Goal: Information Seeking & Learning: Find specific fact

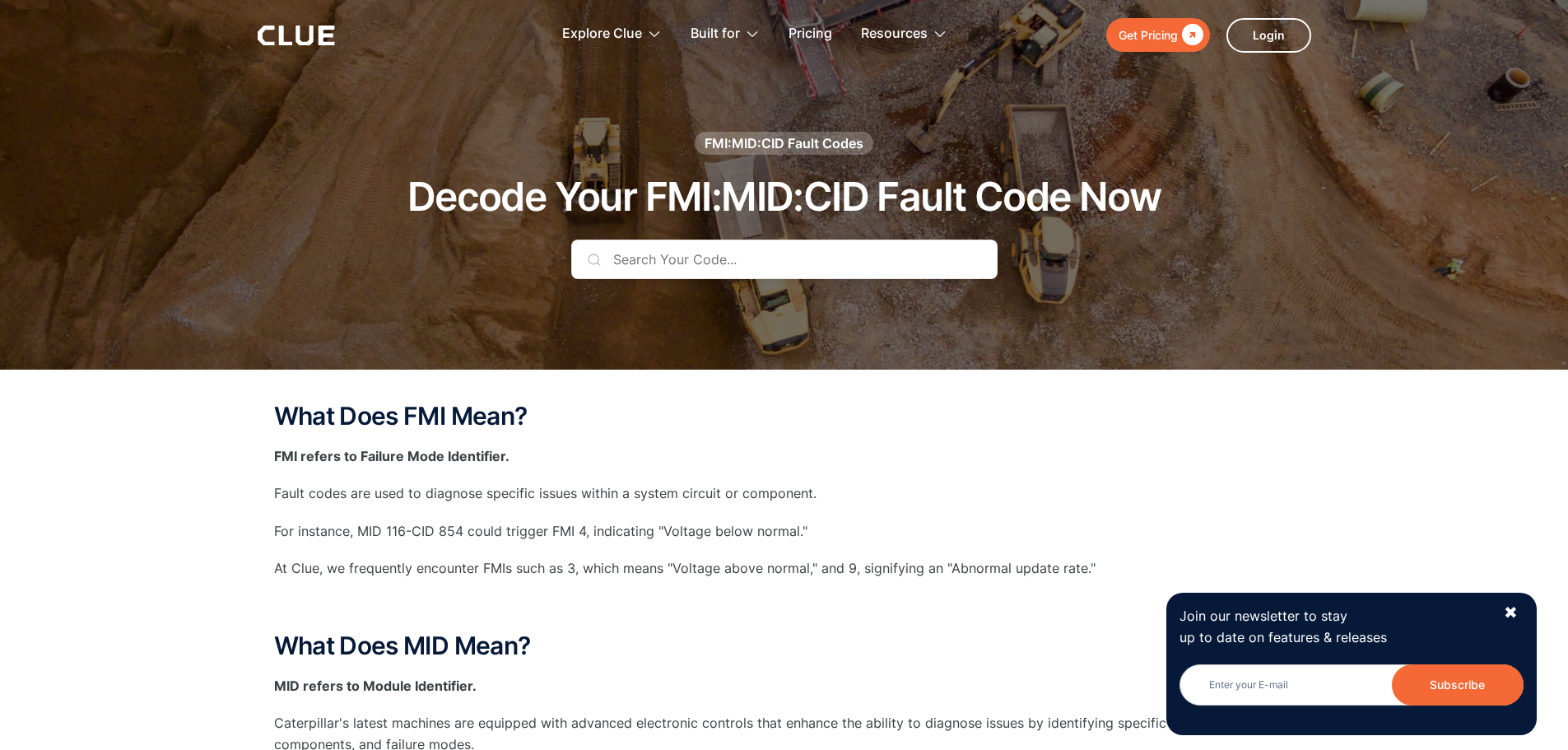
click at [623, 266] on input "text" at bounding box center [785, 259] width 427 height 39
paste input "VARIABLE PUMP A4VG 56cm³/U"
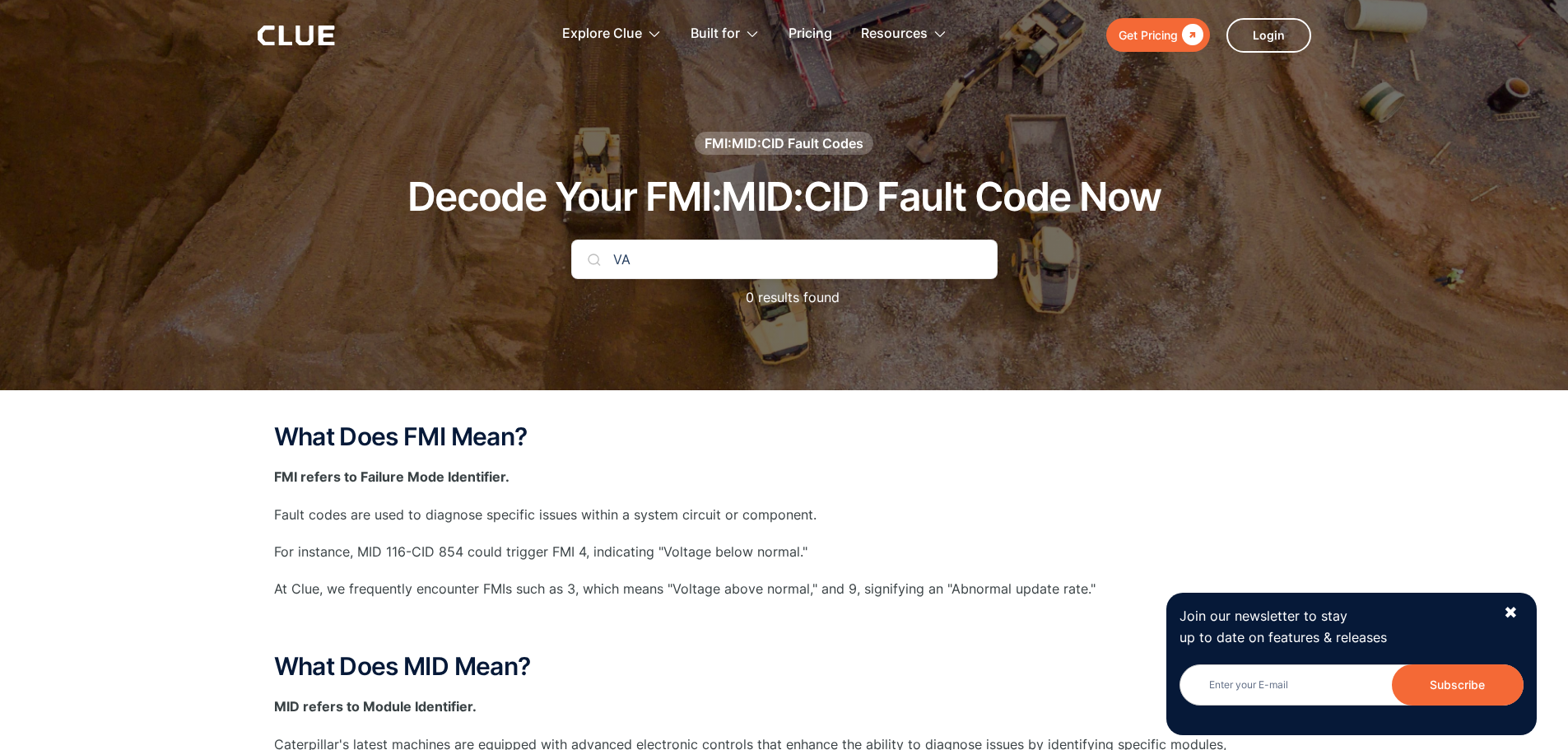
type input "V"
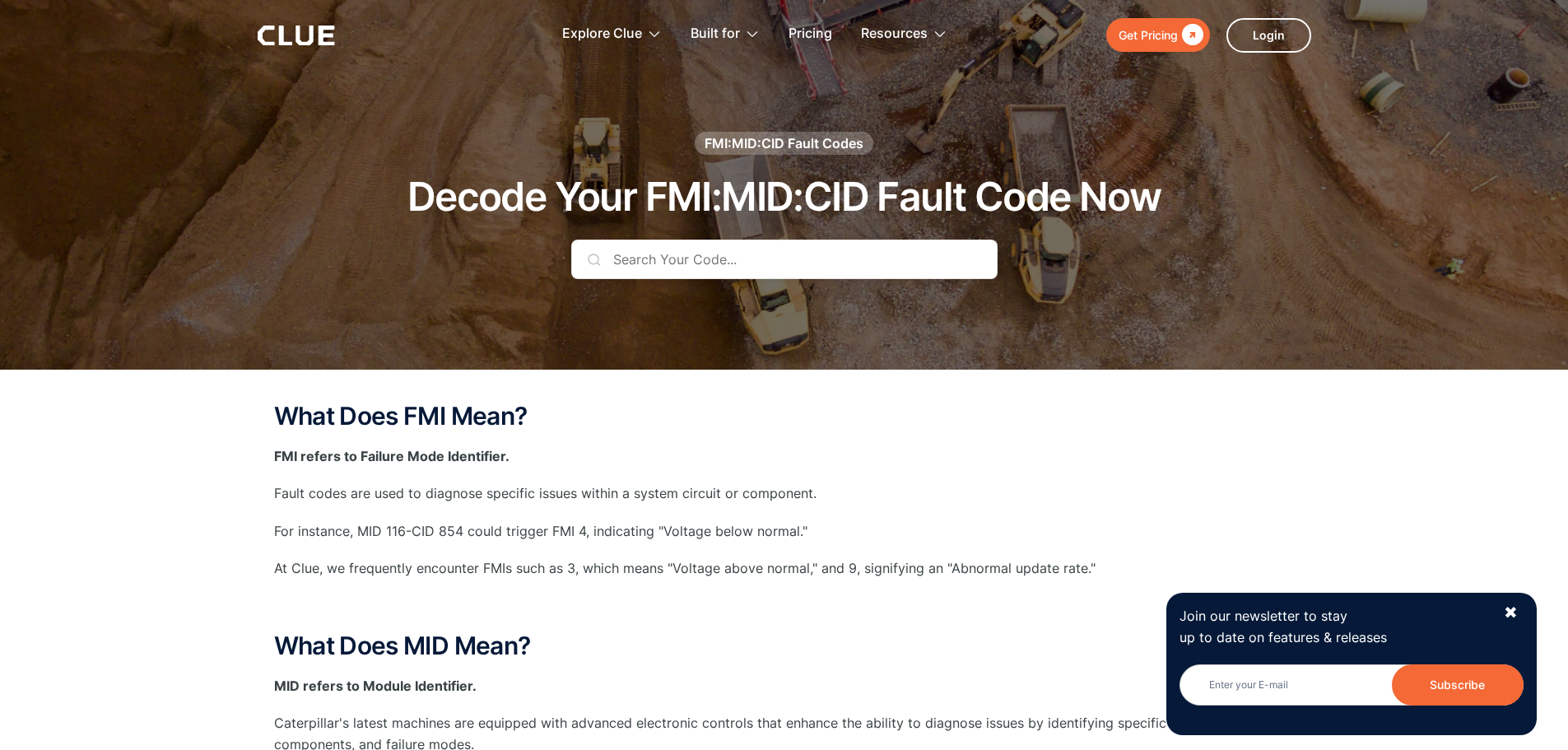
click at [699, 270] on input "text" at bounding box center [785, 259] width 427 height 39
paste input "2110fmi 9"
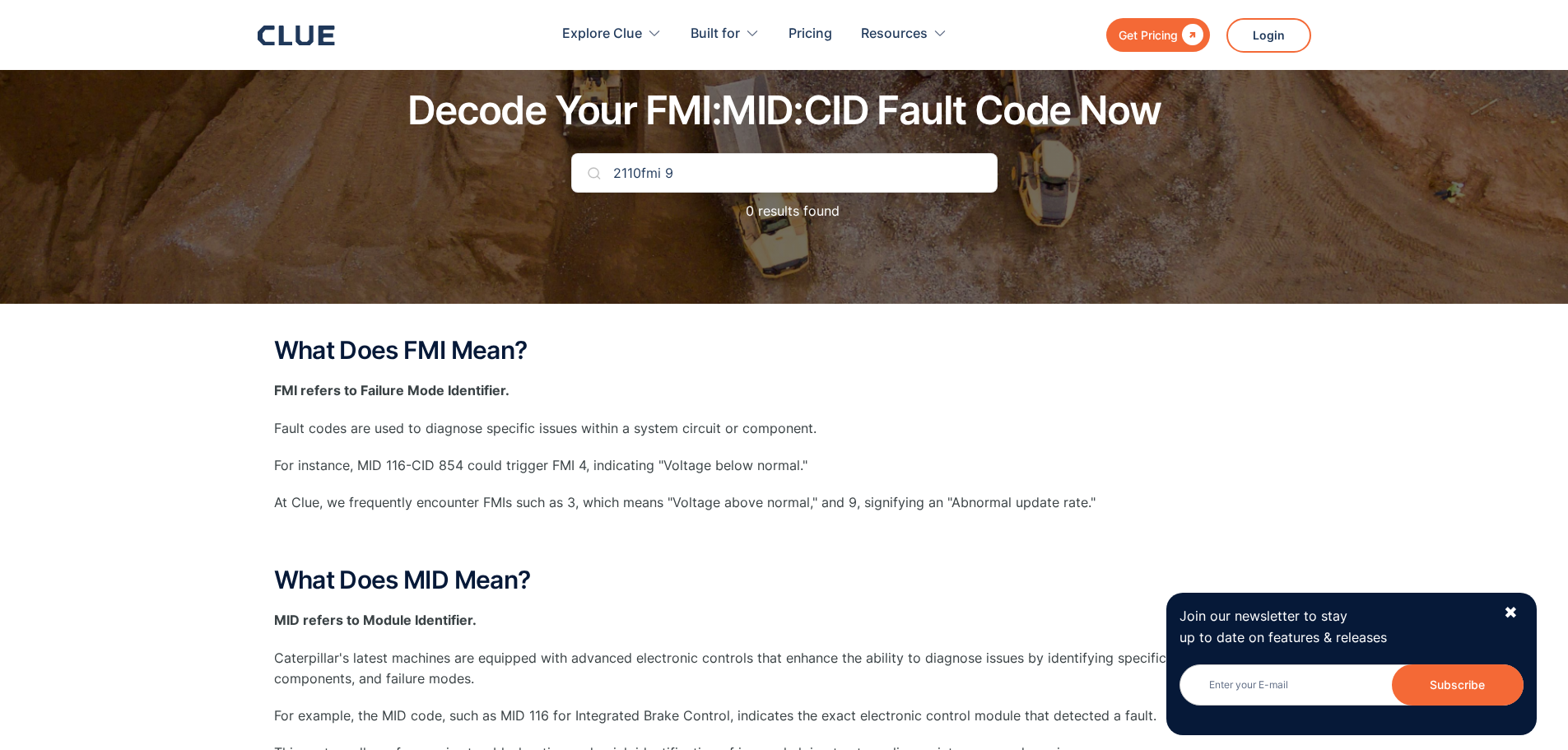
scroll to position [82, 0]
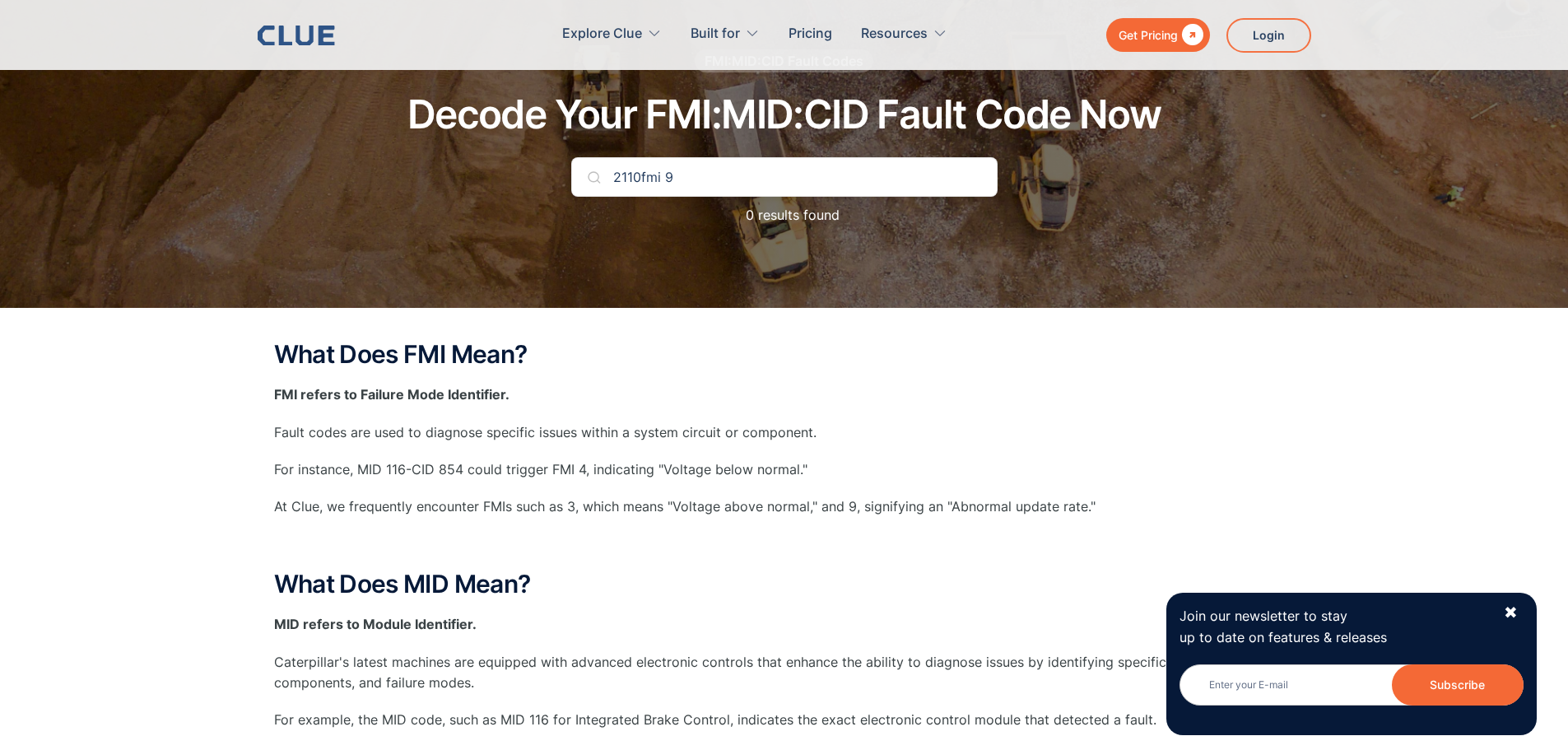
click at [668, 177] on input "2110fmi 9" at bounding box center [785, 177] width 427 height 39
click at [589, 184] on input "2110fmi9" at bounding box center [785, 177] width 427 height 39
click at [736, 235] on div "2110fmi9 0 results found" at bounding box center [785, 199] width 427 height 85
click at [759, 174] on input "2110fmi9" at bounding box center [785, 177] width 427 height 39
click at [643, 175] on input "2110fmi9" at bounding box center [785, 177] width 427 height 39
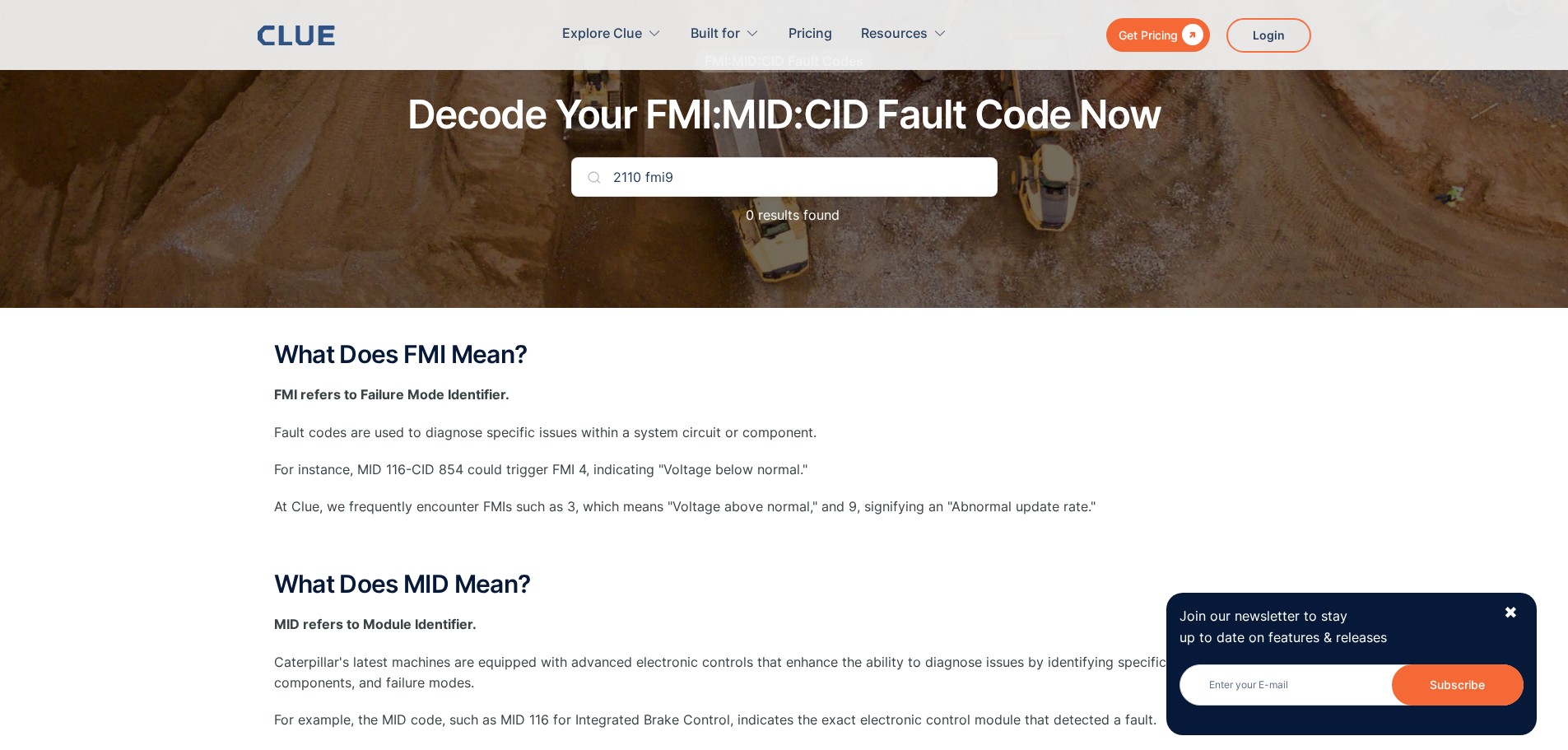
click at [596, 182] on img at bounding box center [595, 177] width 13 height 13
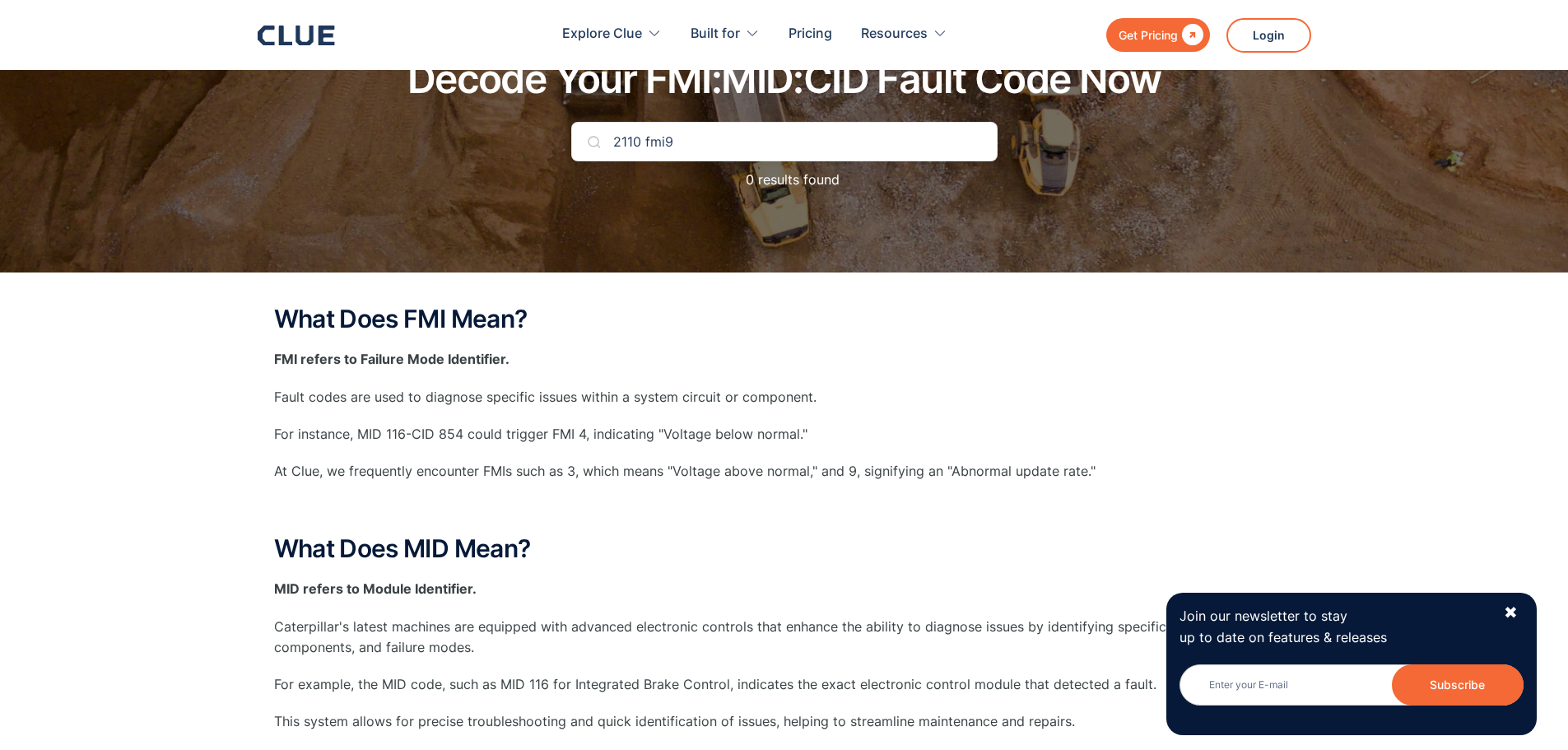
scroll to position [0, 0]
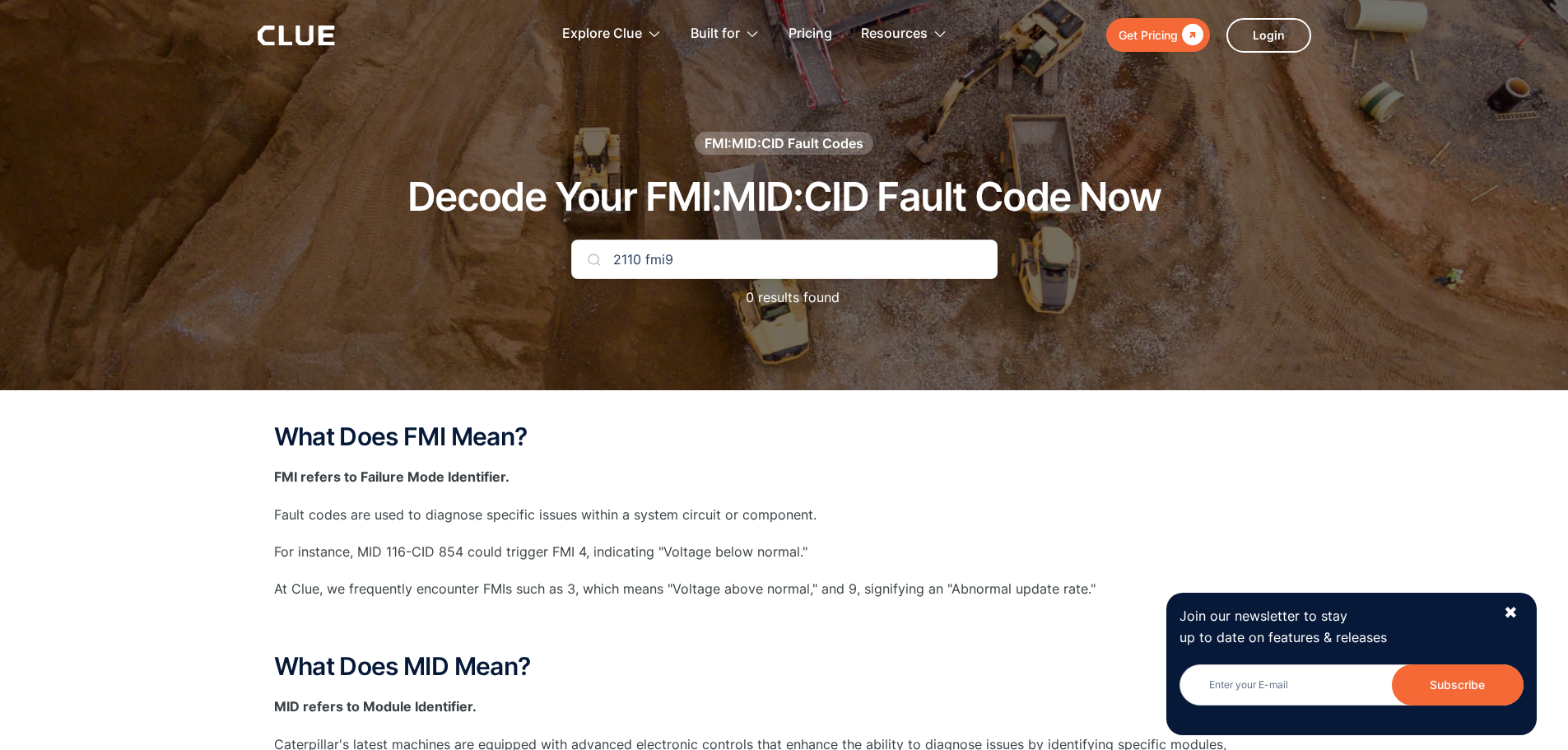
click at [617, 264] on input "2110 fmi9" at bounding box center [785, 259] width 427 height 39
type input "mid2110 fmi9"
click at [593, 264] on img at bounding box center [595, 259] width 13 height 13
